Goal: Browse casually

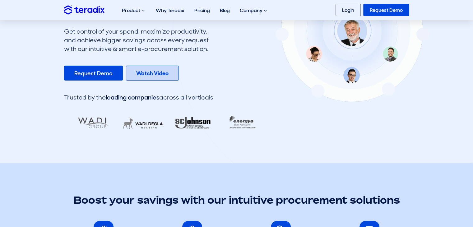
scroll to position [124, 0]
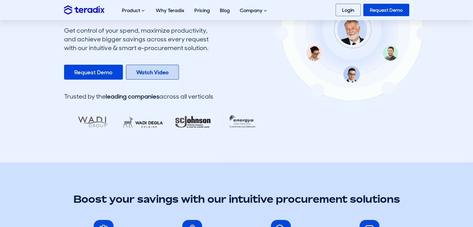
click at [170, 72] on link "Watch Video" at bounding box center [152, 72] width 53 height 15
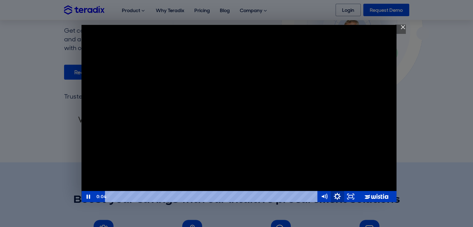
click at [340, 198] on icon "Show settings menu" at bounding box center [338, 196] width 16 height 13
click at [101, 157] on div "Teradix Strategic Sourcing Software" at bounding box center [239, 113] width 315 height 177
click at [91, 195] on icon "Pause" at bounding box center [88, 196] width 13 height 11
click at [217, 109] on div "Teradix Strategic Sourcing Software" at bounding box center [239, 113] width 315 height 177
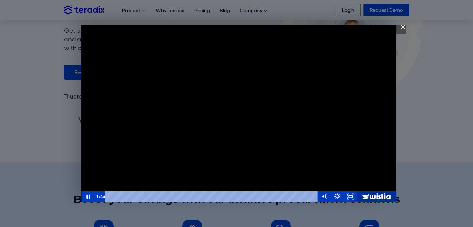
click at [372, 195] on icon "Wistia Logo -- Learn More" at bounding box center [377, 196] width 47 height 13
click at [401, 26] on img "Close" at bounding box center [400, 30] width 11 height 11
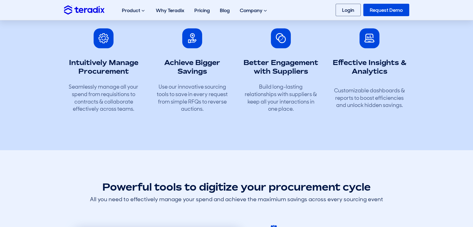
scroll to position [317, 0]
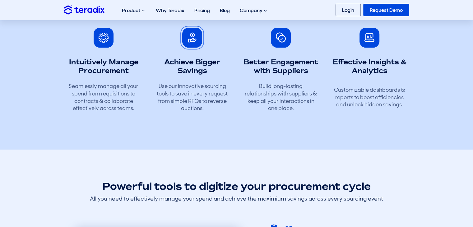
click at [191, 40] on span at bounding box center [192, 38] width 10 height 10
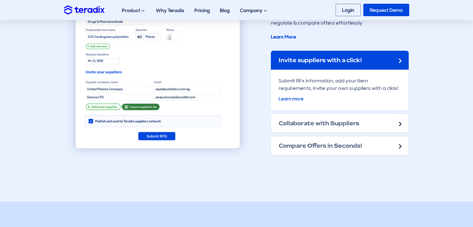
scroll to position [591, 0]
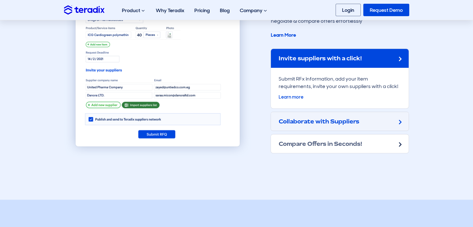
click at [298, 115] on div "Collaborate with Suppliers" at bounding box center [340, 121] width 138 height 19
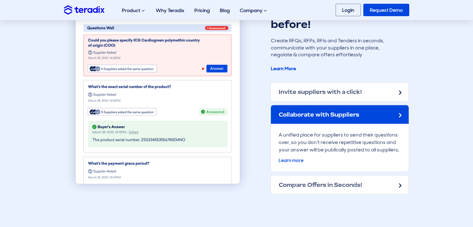
scroll to position [556, 0]
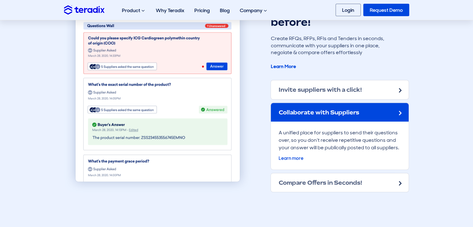
click at [322, 183] on h2 "Compare Offers in Seconds!" at bounding box center [321, 182] width 84 height 7
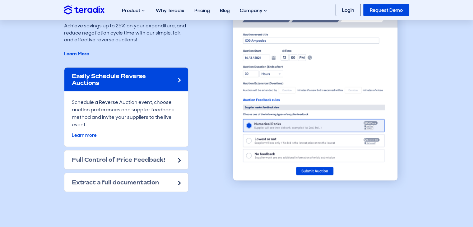
scroll to position [856, 0]
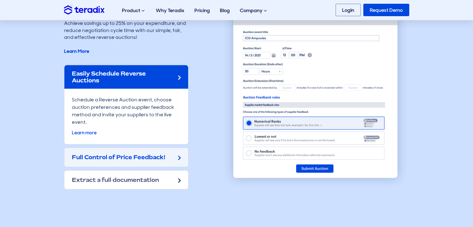
click at [173, 161] on div "Full Control of Price Feedback!" at bounding box center [126, 157] width 124 height 19
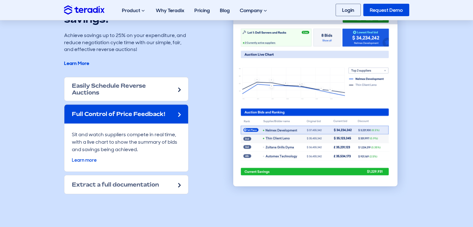
scroll to position [846, 0]
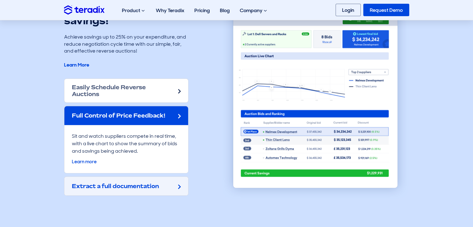
click at [137, 185] on h2 "Extract a full documentation" at bounding box center [115, 186] width 87 height 7
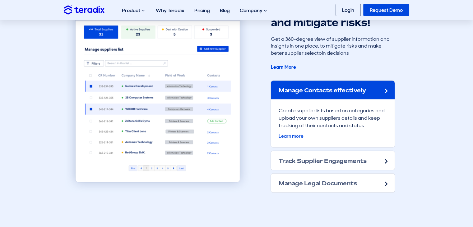
scroll to position [1149, 0]
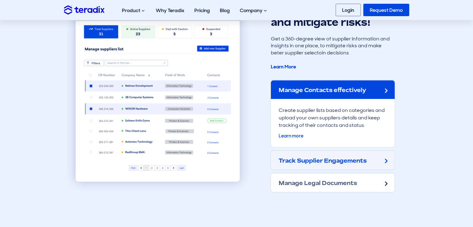
click at [285, 159] on h2 "Track Supplier Engagements" at bounding box center [323, 160] width 88 height 7
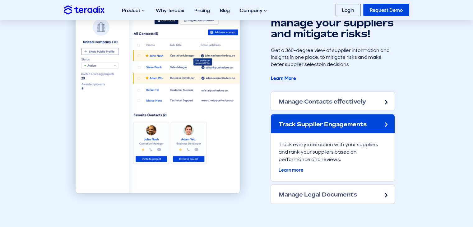
scroll to position [1137, 0]
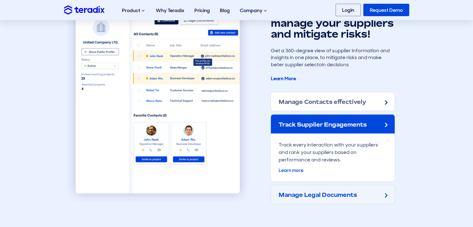
click at [310, 191] on h2 "Manage Legal Documents" at bounding box center [318, 194] width 78 height 7
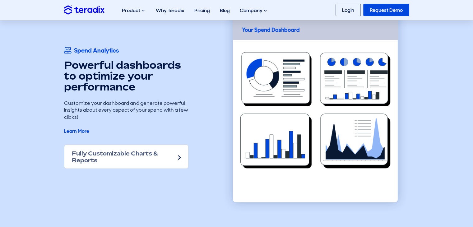
scroll to position [1425, 0]
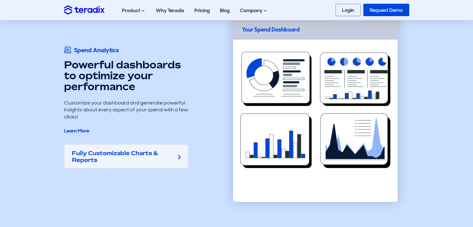
click at [131, 162] on div "Fully Customizable Charts & Reports" at bounding box center [126, 157] width 124 height 24
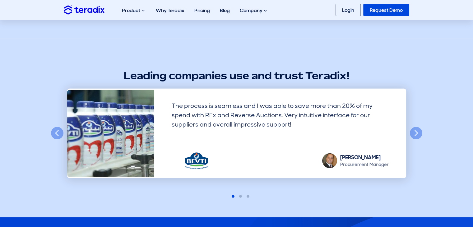
scroll to position [1642, 0]
click at [409, 124] on div "The process is seamless and I was able to save more than 20% of my spend with R…" at bounding box center [236, 133] width 345 height 90
click at [415, 130] on button "Next" at bounding box center [417, 133] width 14 height 14
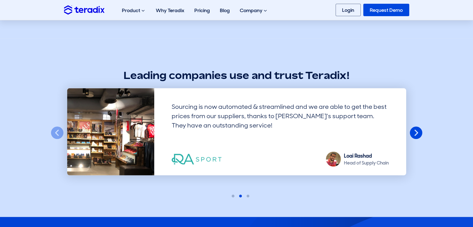
click at [415, 130] on button "Next" at bounding box center [417, 133] width 14 height 14
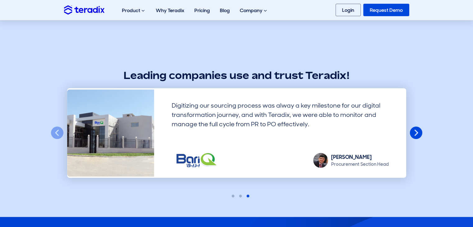
click at [415, 130] on button "Next" at bounding box center [417, 133] width 14 height 14
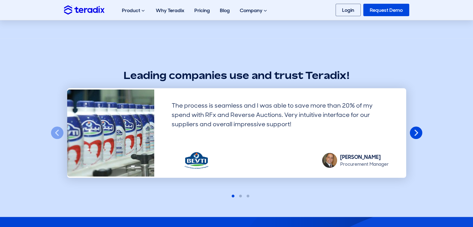
click at [420, 131] on button "Next" at bounding box center [417, 133] width 14 height 14
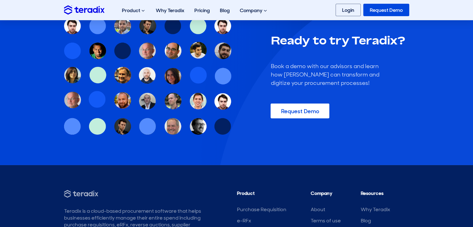
scroll to position [1975, 0]
